Goal: Communication & Community: Answer question/provide support

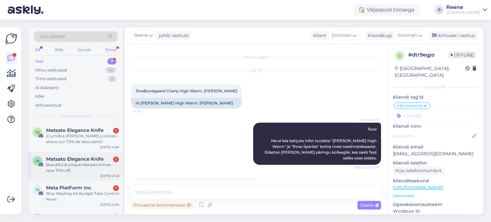
scroll to position [109, 0]
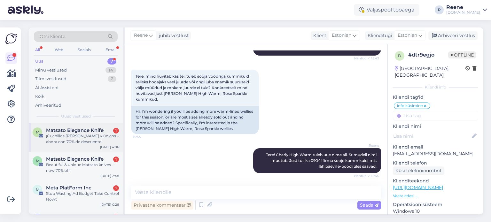
click at [83, 134] on div "¡Cuchillos [PERSON_NAME] y únicos – ahora con 70% de descuento!" at bounding box center [82, 139] width 73 height 12
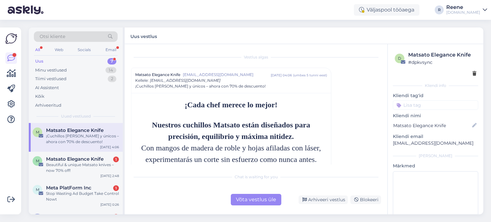
click at [472, 75] on div "d [PERSON_NAME] Knife # dpkvsync" at bounding box center [435, 64] width 85 height 30
click at [473, 74] on icon at bounding box center [475, 74] width 4 height 4
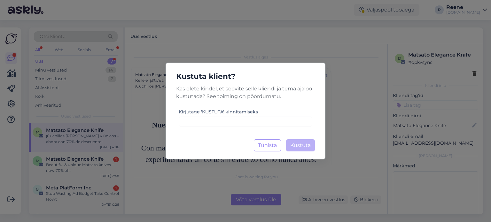
click at [255, 128] on div "Kustuta klient? Kas olete kindel, et soovite selle kliendi ja tema ajaloo kustu…" at bounding box center [246, 111] width 160 height 97
click at [257, 122] on input at bounding box center [246, 122] width 134 height 10
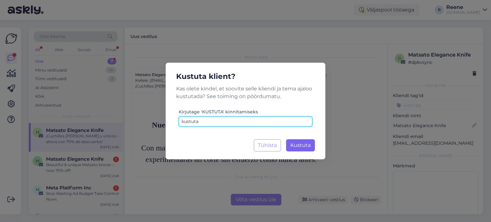
type input "kustuta"
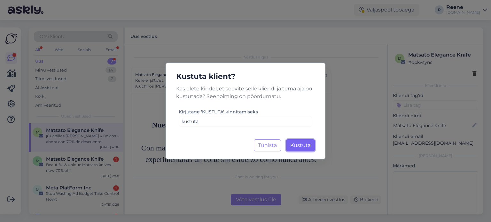
click at [305, 146] on span "Kustuta" at bounding box center [300, 145] width 20 height 6
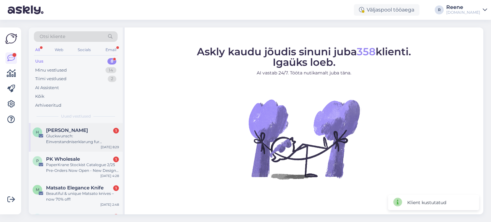
click at [82, 139] on div "Gluckwunsch: Einverstandniserklarung fur Fundraising-Projekt und Spendenangebot" at bounding box center [82, 139] width 73 height 12
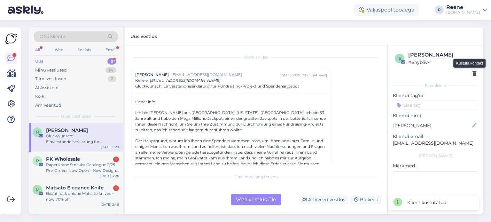
click at [473, 73] on icon at bounding box center [475, 74] width 4 height 4
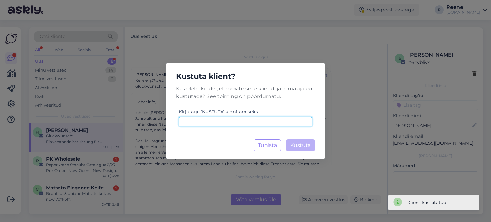
click at [272, 124] on input at bounding box center [246, 122] width 134 height 10
paste input "kustuta"
type input "kustuta"
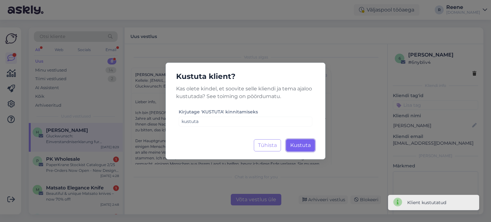
click at [302, 146] on span "Kustuta" at bounding box center [300, 145] width 20 height 6
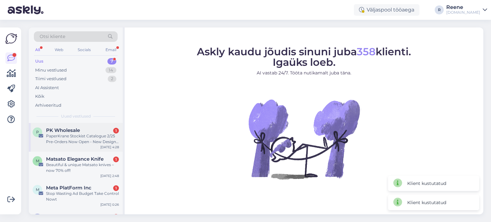
click at [83, 140] on div "PaperKrane Stockist Catalogue 2/25 Pre-Orders Now Open - New Designs & Our Sign…" at bounding box center [82, 139] width 73 height 12
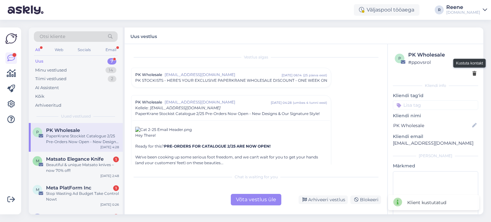
click at [473, 75] on icon at bounding box center [475, 74] width 4 height 4
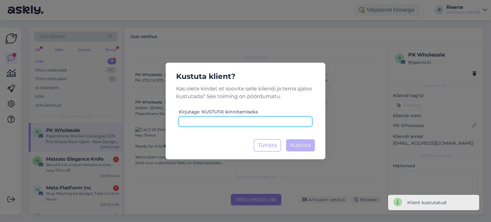
click at [216, 123] on input at bounding box center [246, 122] width 134 height 10
paste input "kustuta"
type input "kustuta"
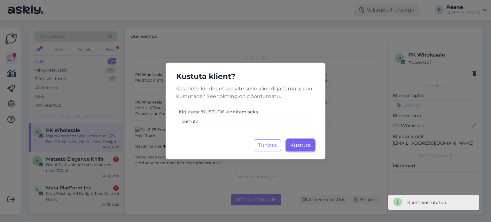
click at [296, 144] on span "Kustuta" at bounding box center [300, 145] width 20 height 6
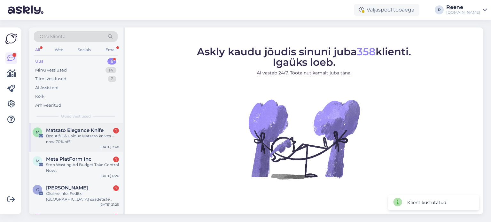
click at [84, 128] on span "Matsato Elegance Knife" at bounding box center [75, 131] width 58 height 6
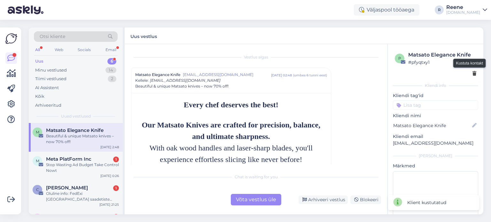
click at [473, 74] on icon at bounding box center [475, 74] width 4 height 4
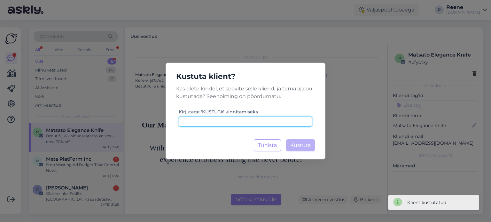
click at [228, 126] on input at bounding box center [246, 122] width 134 height 10
paste input "kustuta"
type input "kustuta"
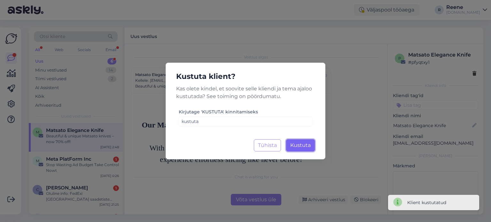
click at [301, 146] on span "Kustuta" at bounding box center [300, 145] width 20 height 6
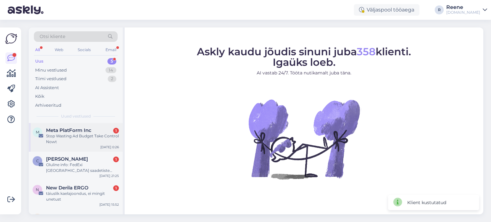
click at [83, 136] on div "Stop Wasting Ad Budget Take Control Nowt" at bounding box center [82, 139] width 73 height 12
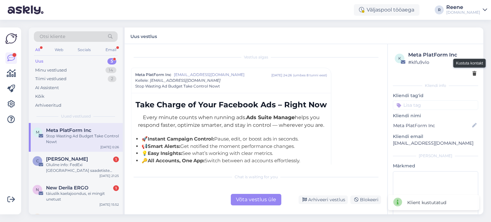
click at [473, 76] on div at bounding box center [475, 73] width 4 height 7
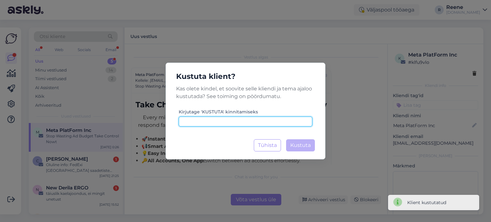
click at [218, 124] on input at bounding box center [246, 122] width 134 height 10
paste input "kustuta"
type input "kustuta"
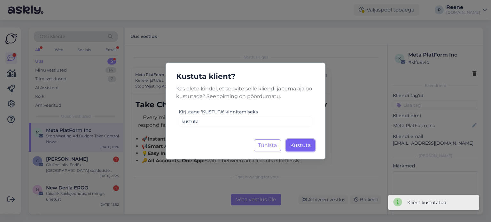
click at [311, 144] on button "Kustuta Laadimine..." at bounding box center [300, 145] width 29 height 12
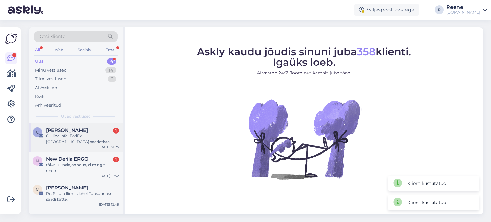
click at [77, 136] on div "Oluline info: FedExi [GEOGRAPHIC_DATA] saadetiste Incoterms nüüd DAP" at bounding box center [82, 139] width 73 height 12
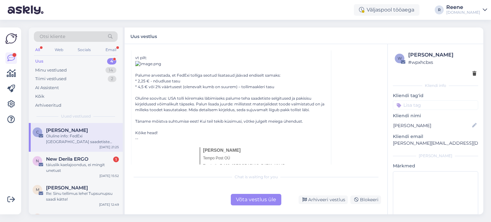
scroll to position [160, 0]
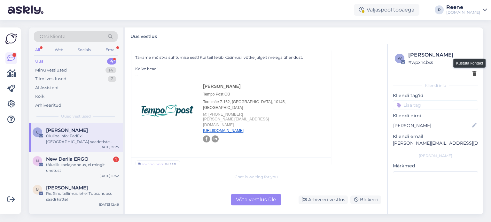
click at [473, 74] on icon at bounding box center [475, 74] width 4 height 4
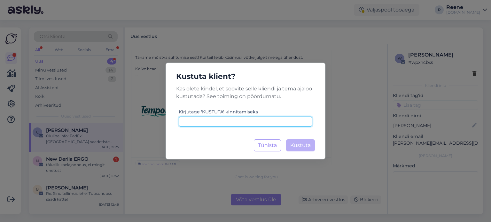
click at [210, 118] on input at bounding box center [246, 122] width 134 height 10
paste input "kustuta"
type input "kustuta"
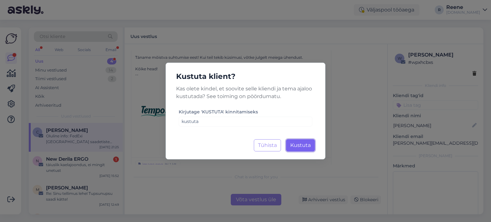
click at [310, 146] on span "Kustuta" at bounding box center [300, 145] width 20 height 6
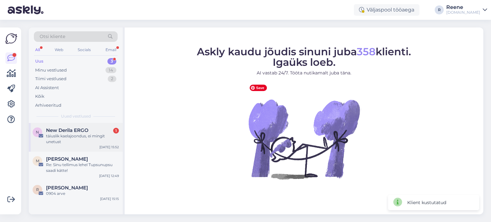
click at [63, 138] on div "täiuslik kaelajoondus, ei mingit unetust" at bounding box center [82, 139] width 73 height 12
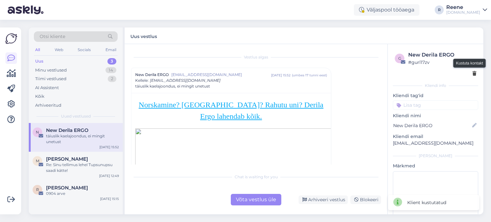
click at [473, 74] on icon at bounding box center [475, 74] width 4 height 4
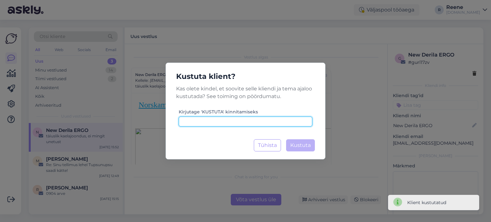
click at [258, 119] on input at bounding box center [246, 122] width 134 height 10
paste input "kustuta"
type input "kustuta"
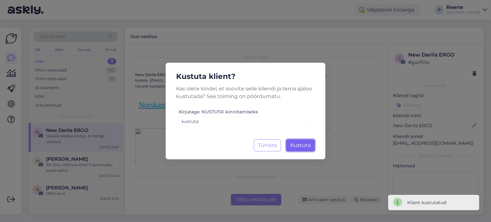
click at [305, 148] on span "Kustuta" at bounding box center [300, 145] width 20 height 6
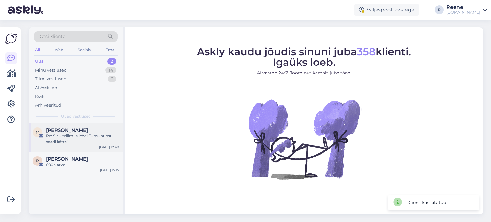
click at [81, 132] on span "[PERSON_NAME]" at bounding box center [67, 131] width 42 height 6
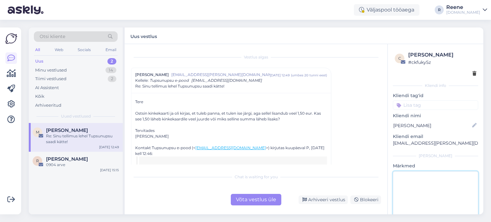
click at [422, 180] on textarea at bounding box center [435, 200] width 85 height 58
type textarea "vastatud"
click at [262, 202] on div "Võta vestlus üle" at bounding box center [256, 200] width 51 height 12
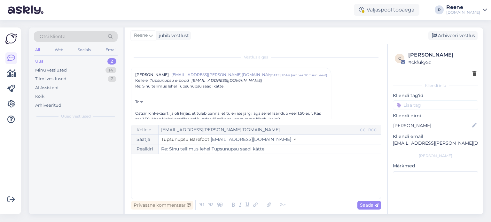
scroll to position [17, 0]
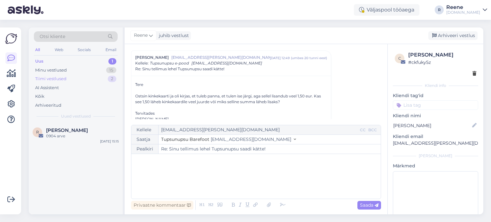
click at [60, 80] on div "Tiimi vestlused" at bounding box center [50, 79] width 31 height 6
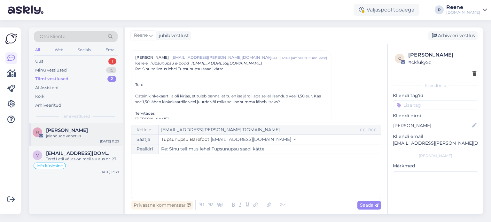
click at [69, 140] on div "H [PERSON_NAME] jalanõude vahetus [DATE] 11:23" at bounding box center [76, 134] width 94 height 23
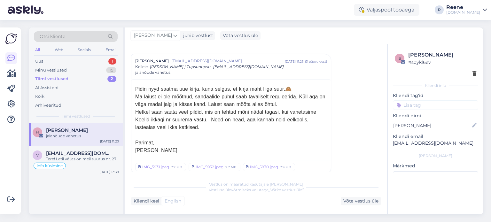
scroll to position [19, 0]
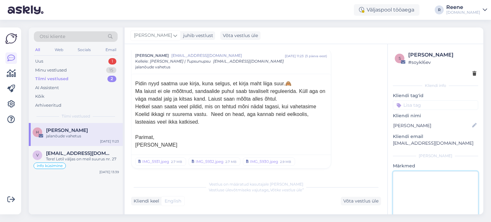
click at [428, 184] on textarea at bounding box center [435, 200] width 85 height 58
type textarea "vastatud"
click at [361, 203] on div "Võta vestlus üle" at bounding box center [361, 201] width 40 height 9
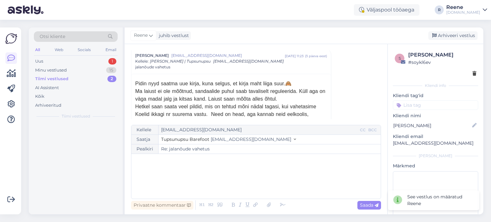
scroll to position [17, 0]
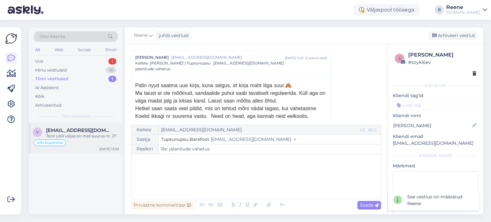
click at [86, 134] on div "Tere! Letil väljas on meil suurus nr. 27" at bounding box center [82, 136] width 73 height 6
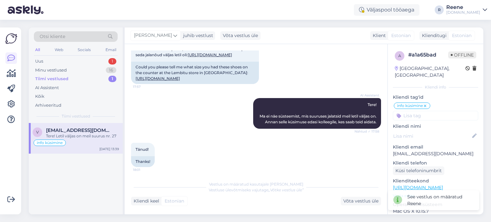
scroll to position [0, 0]
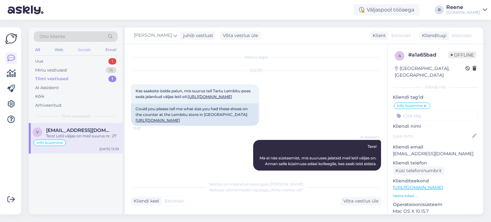
click at [82, 50] on div "Socials" at bounding box center [84, 50] width 16 height 8
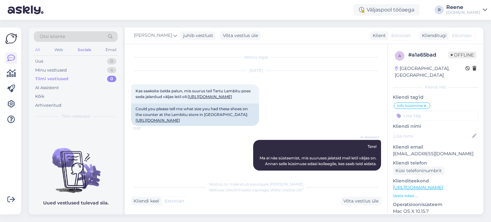
click at [36, 50] on div "All" at bounding box center [37, 50] width 7 height 8
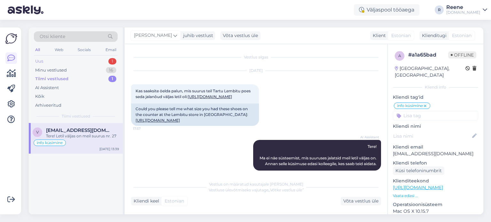
click at [42, 64] on div "Uus" at bounding box center [39, 61] width 8 height 6
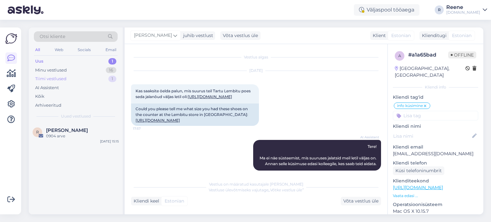
click at [47, 80] on div "Tiimi vestlused" at bounding box center [50, 79] width 31 height 6
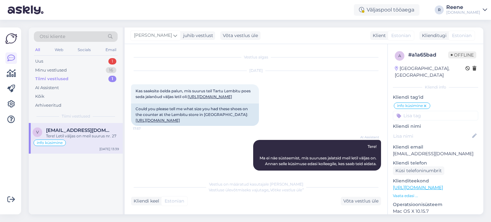
click at [88, 135] on div "Tere! Letil väljas on meil suurus nr. 27" at bounding box center [82, 136] width 73 height 6
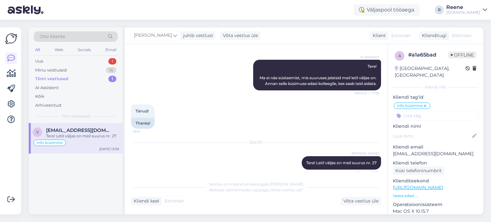
scroll to position [108, 0]
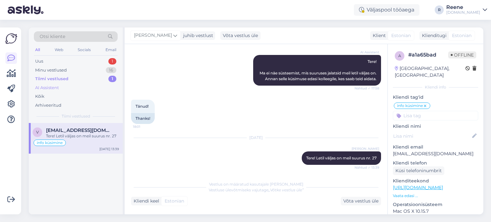
click at [43, 90] on div "AI Assistent" at bounding box center [47, 88] width 24 height 6
